Goal: Find specific page/section: Find specific page/section

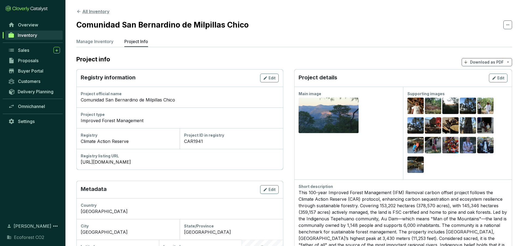
click at [80, 14] on icon at bounding box center [78, 11] width 5 height 5
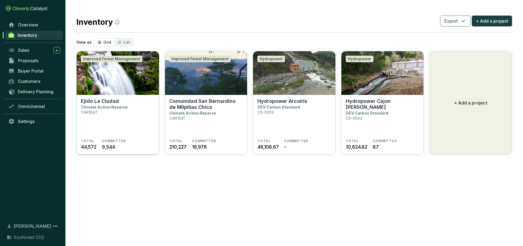
click at [131, 115] on section "Ejido La Ciudad Climate Action Reserve CAR1847" at bounding box center [118, 118] width 74 height 41
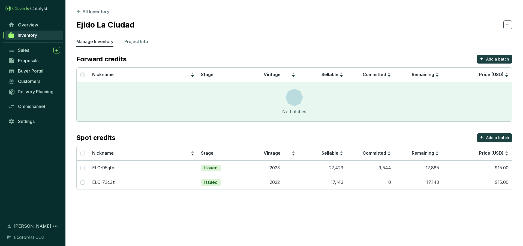
click at [132, 41] on p "Project Info" at bounding box center [136, 41] width 24 height 7
